Goal: Check status: Check status

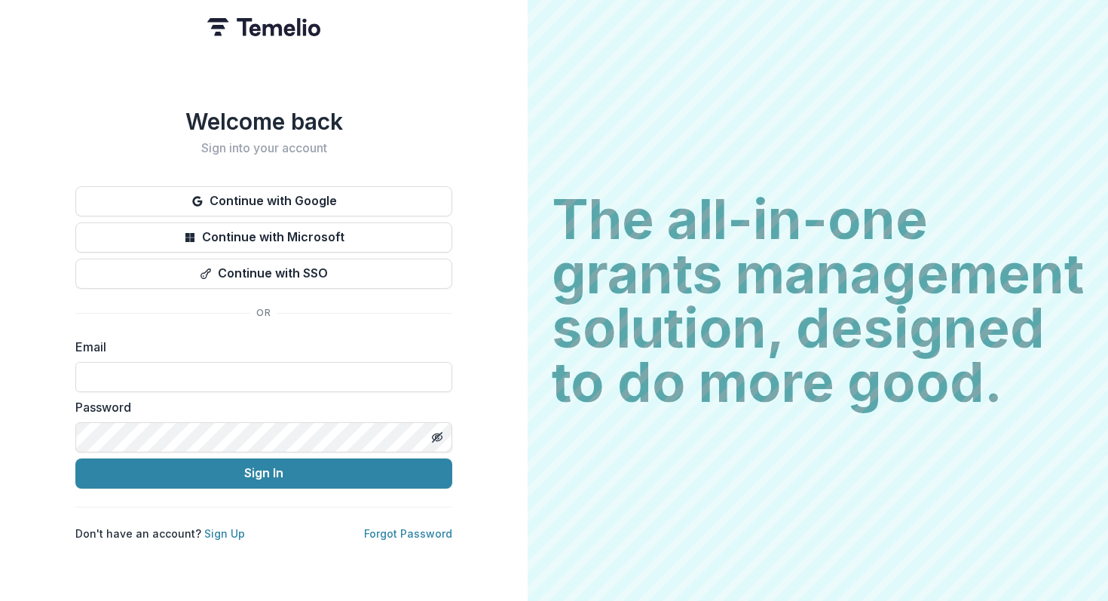
click at [285, 362] on input at bounding box center [263, 377] width 377 height 30
type input "**********"
click at [550, 517] on div "The all-in-one grants management solution, designed to do more good. The all-in…" at bounding box center [818, 300] width 580 height 601
click at [75, 458] on button "Sign In" at bounding box center [263, 473] width 377 height 30
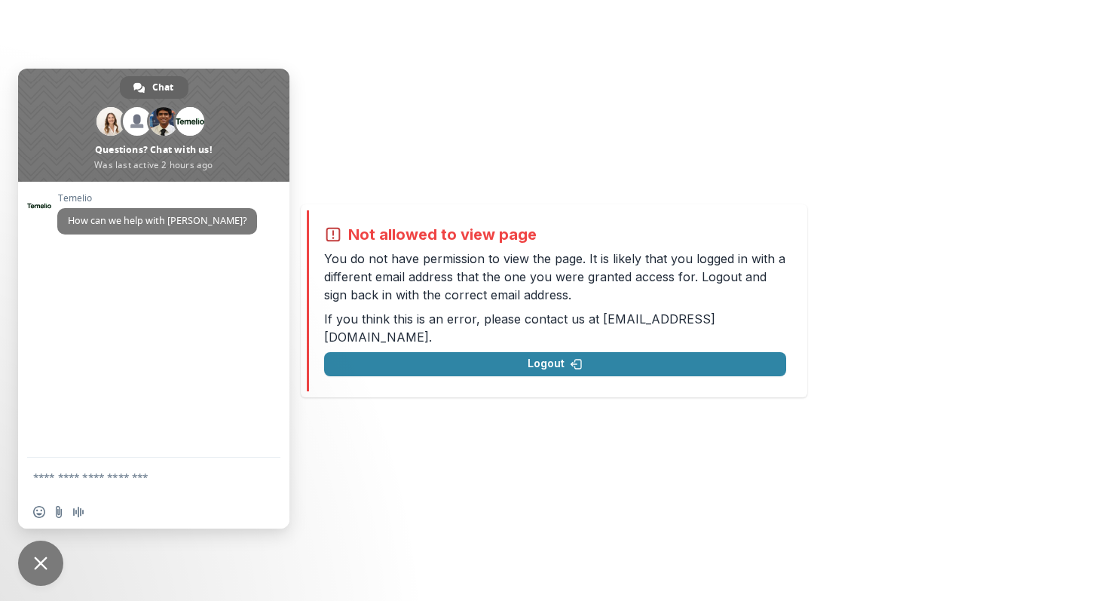
click at [40, 559] on span "Close chat" at bounding box center [41, 563] width 14 height 14
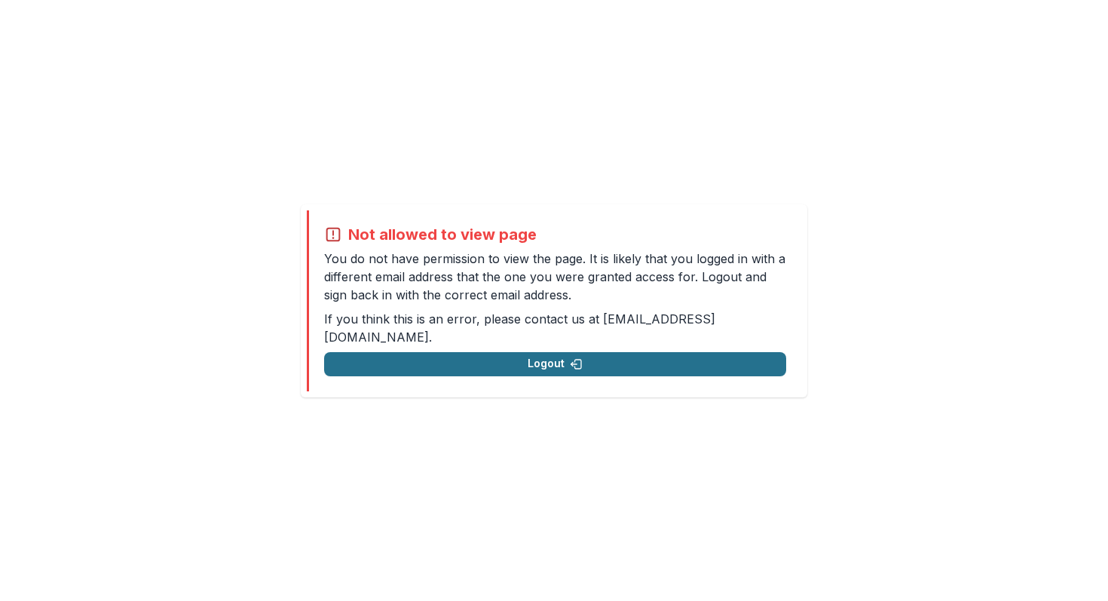
click at [366, 364] on button "Logout" at bounding box center [555, 364] width 462 height 24
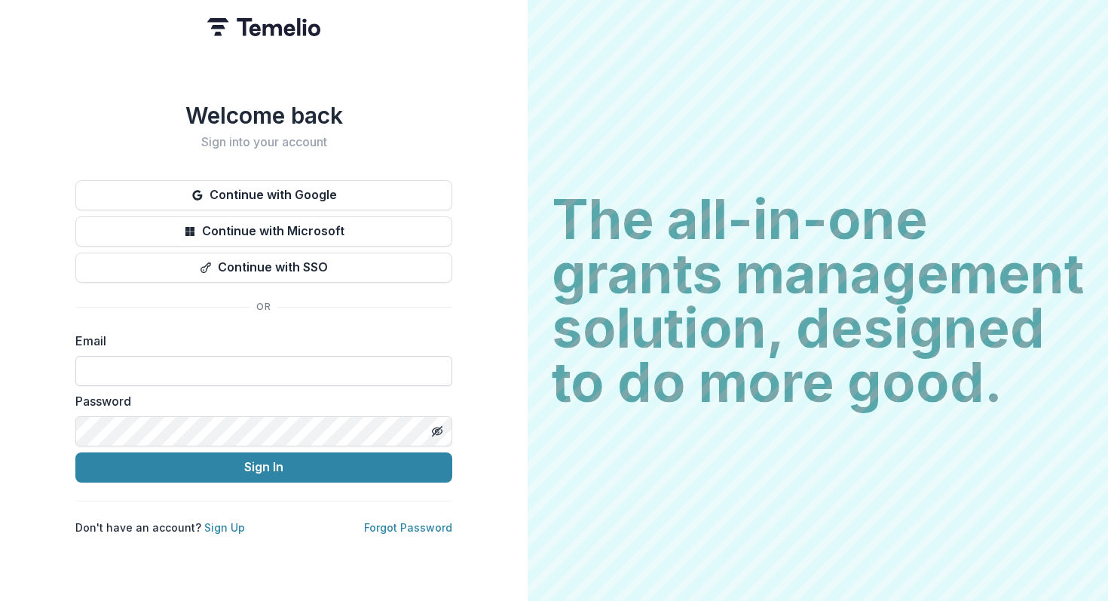
click at [336, 358] on input at bounding box center [263, 371] width 377 height 30
type input "**********"
click at [75, 452] on button "Sign In" at bounding box center [263, 467] width 377 height 30
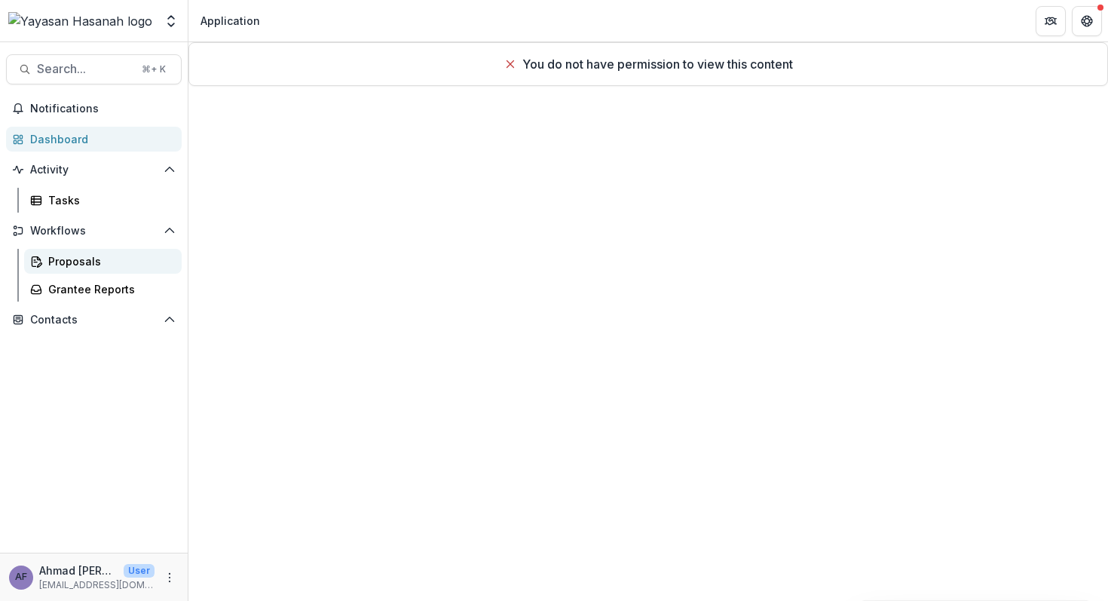
click at [130, 259] on div "Proposals" at bounding box center [108, 261] width 121 height 16
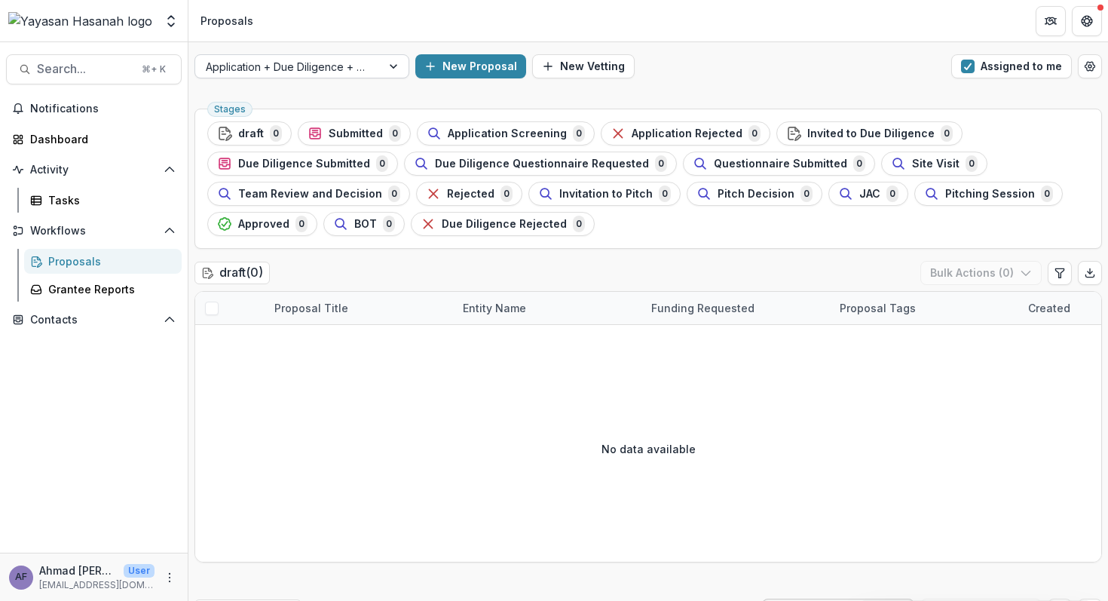
click at [319, 68] on div at bounding box center [288, 66] width 165 height 19
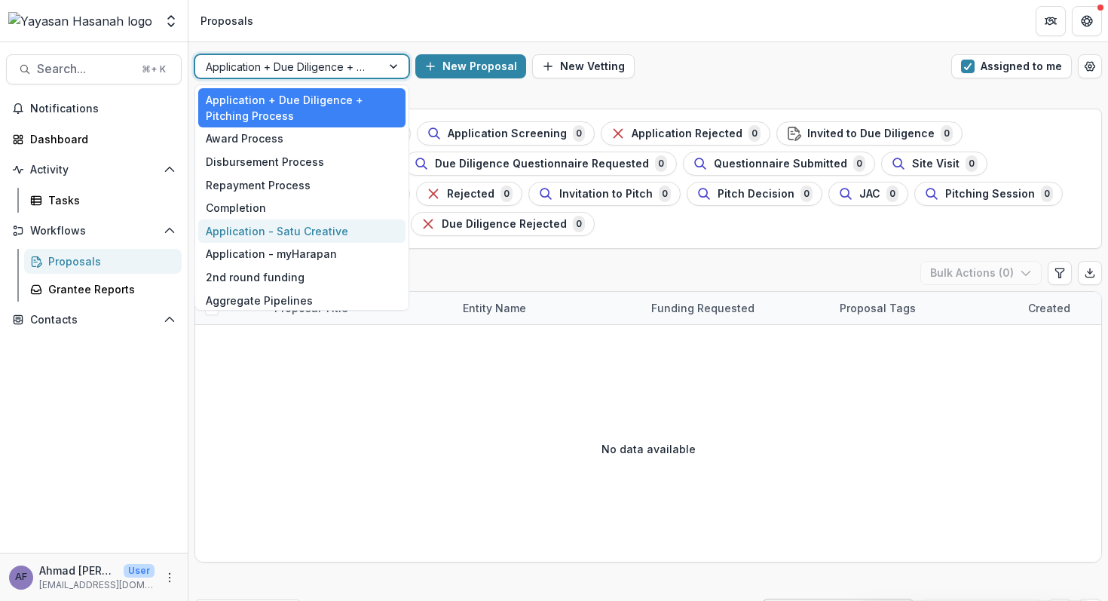
click at [281, 239] on div "Application - Satu Creative" at bounding box center [301, 230] width 207 height 23
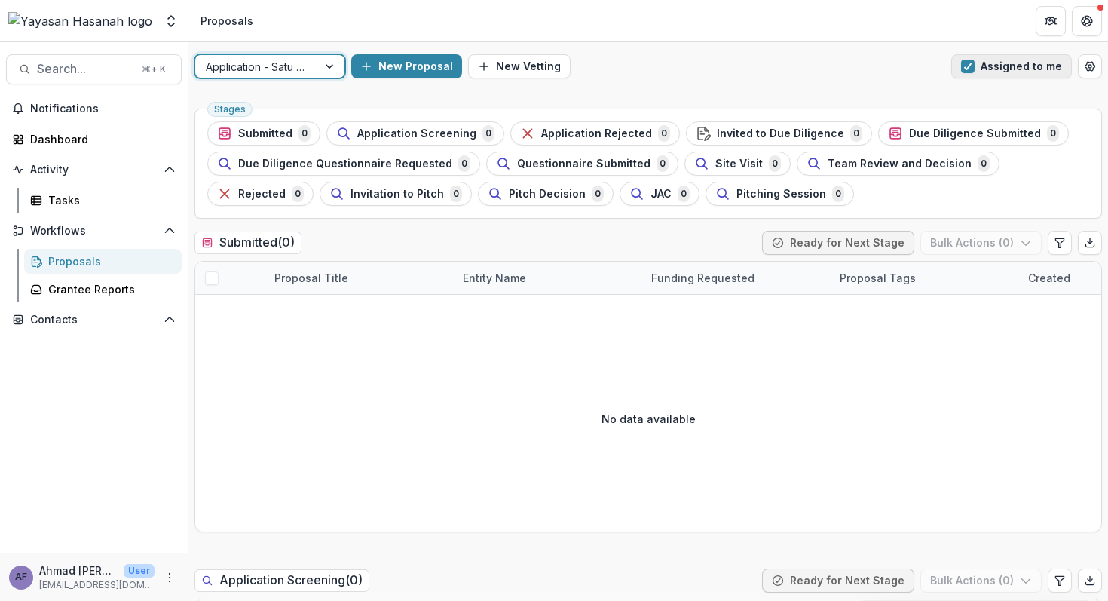
click at [996, 63] on button "Assigned to me" at bounding box center [1011, 66] width 121 height 24
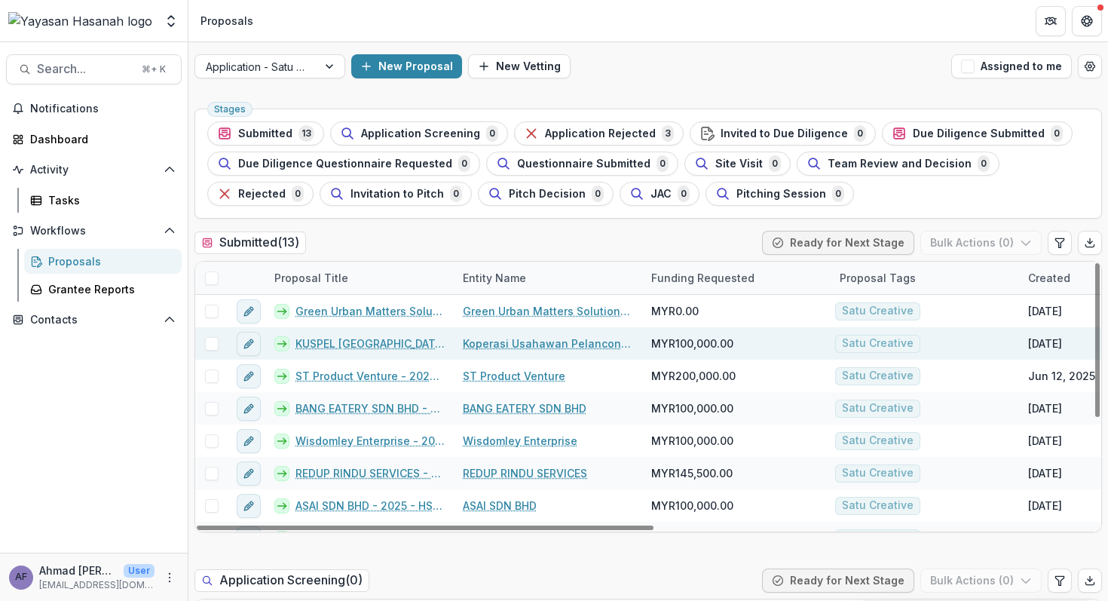
click at [373, 338] on link "KUSPEL [GEOGRAPHIC_DATA] - 2025 - HSEF2025 - Satu Creative" at bounding box center [369, 343] width 149 height 16
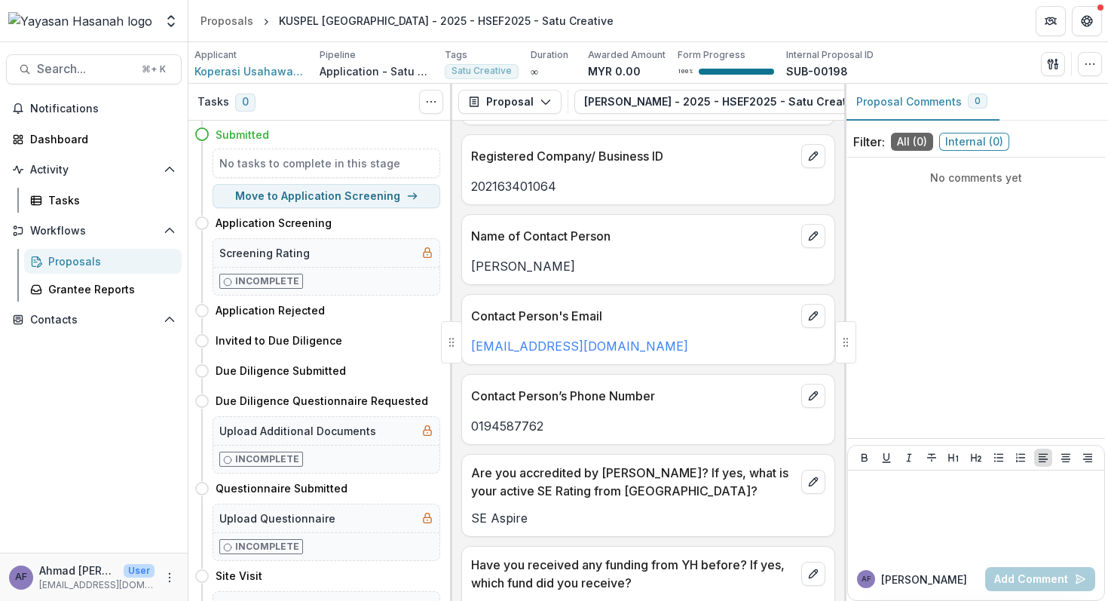
scroll to position [565, 0]
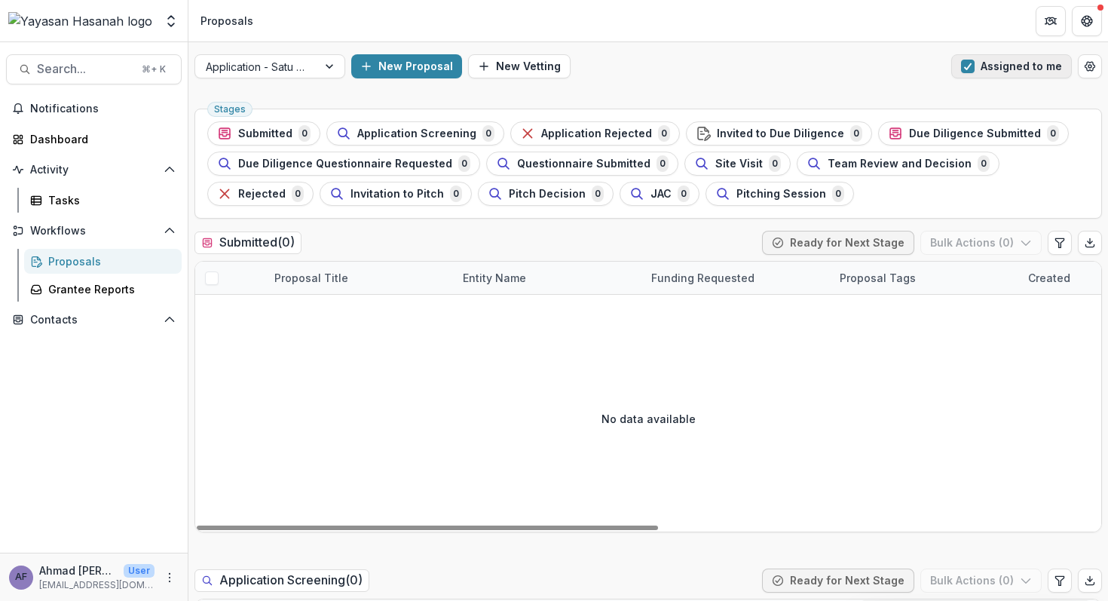
click at [972, 62] on span "button" at bounding box center [968, 67] width 14 height 14
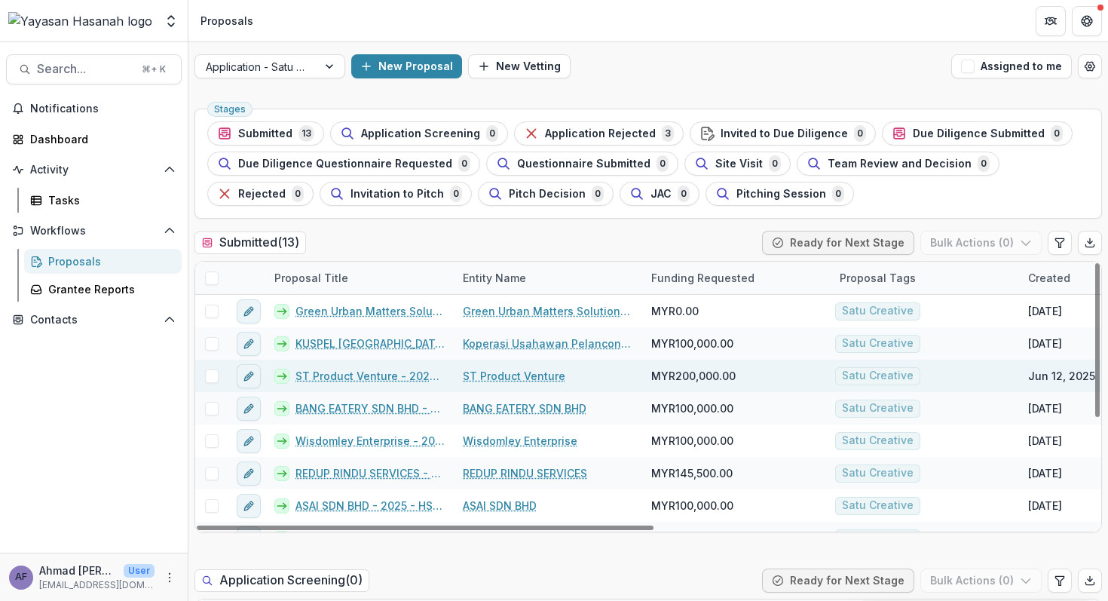
click at [322, 369] on link "ST Product Venture - 2025 - HSEF2025 - Satu Creative" at bounding box center [369, 376] width 149 height 16
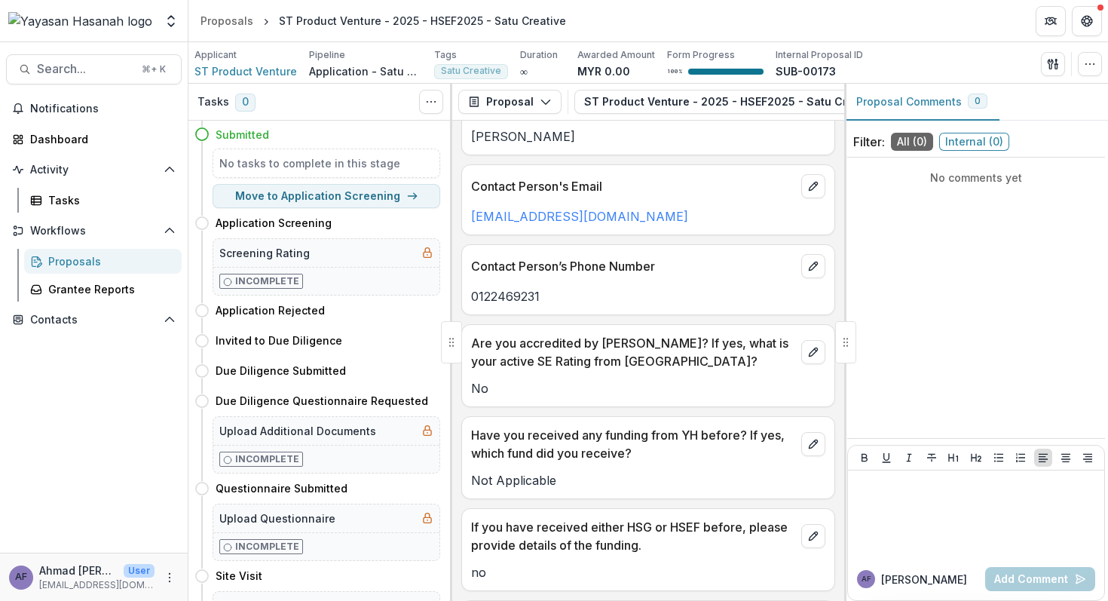
scroll to position [615, 0]
